Goal: Browse casually

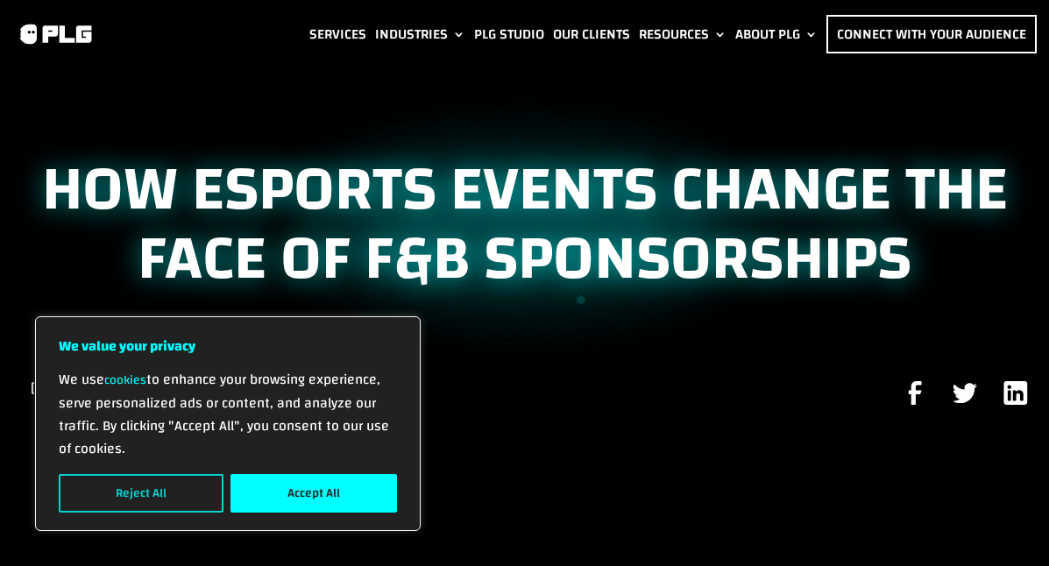
click at [181, 496] on button "Reject All" at bounding box center [141, 493] width 165 height 39
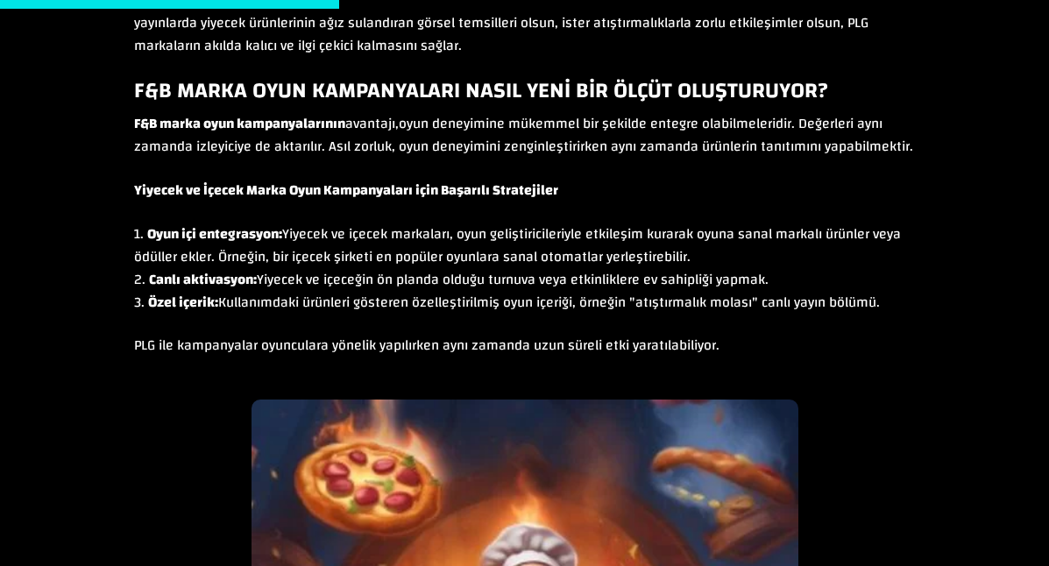
scroll to position [1814, 0]
